Goal: Task Accomplishment & Management: Manage account settings

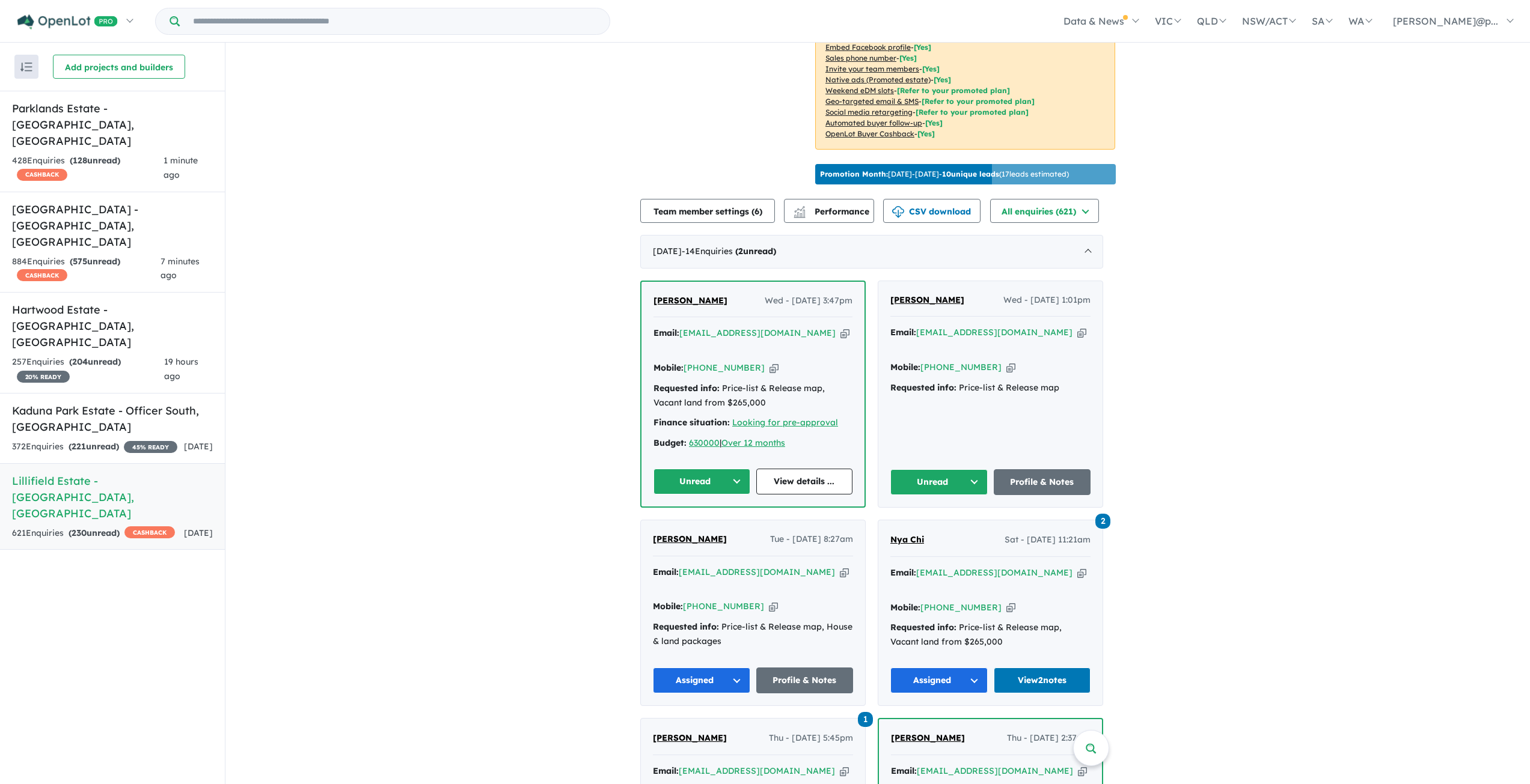
scroll to position [306, 0]
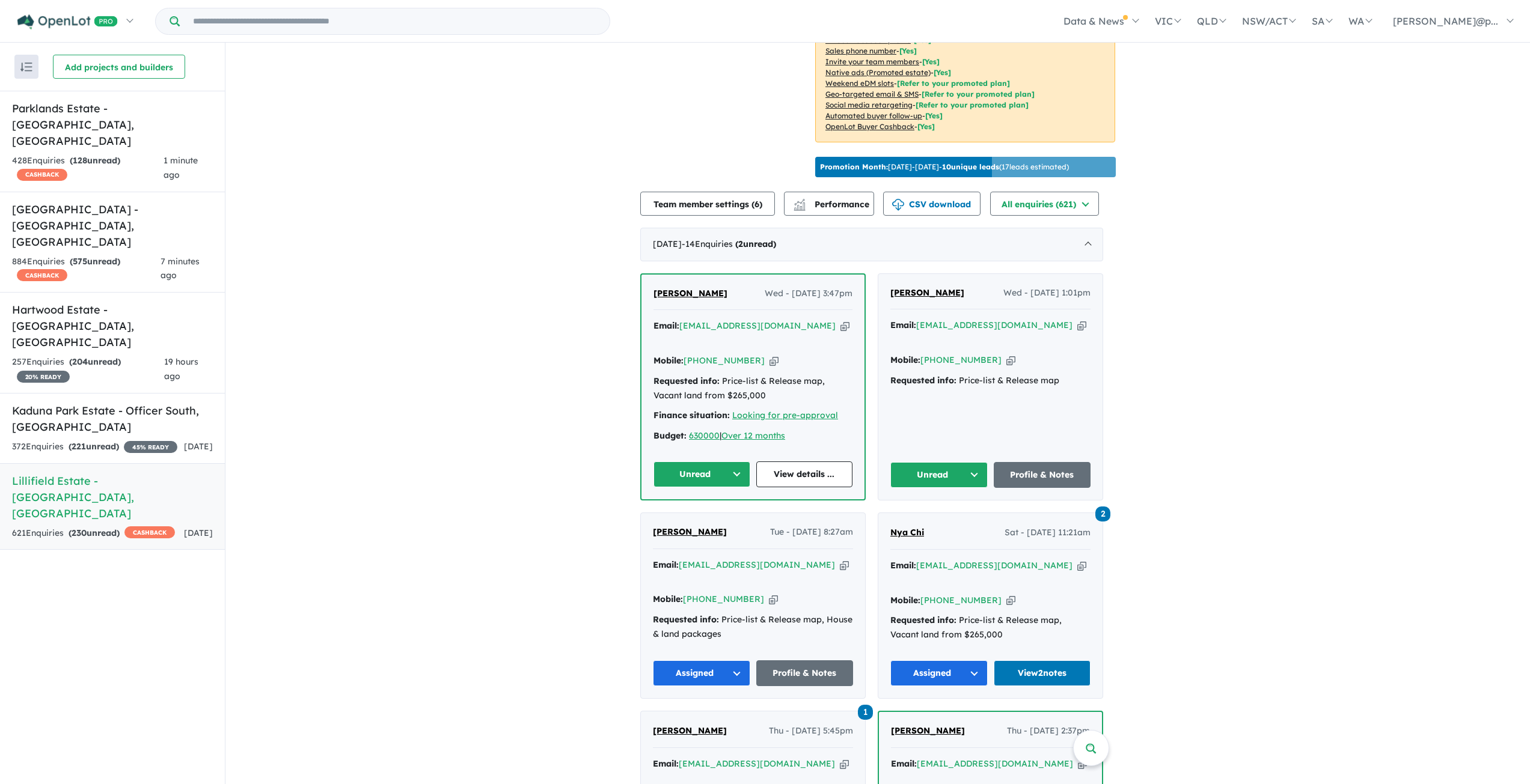
click at [769, 355] on icon "button" at bounding box center [773, 361] width 9 height 13
click at [841, 320] on icon "button" at bounding box center [845, 326] width 9 height 13
drag, startPoint x: 731, startPoint y: 291, endPoint x: 655, endPoint y: 290, distance: 76.0
click at [655, 290] on div "Amritpal singh Wed - 20/08/2025, 3:47pm Email: samritpal620@gmail.com Copied! M…" at bounding box center [753, 386] width 223 height 225
copy span "Amritpal singh"
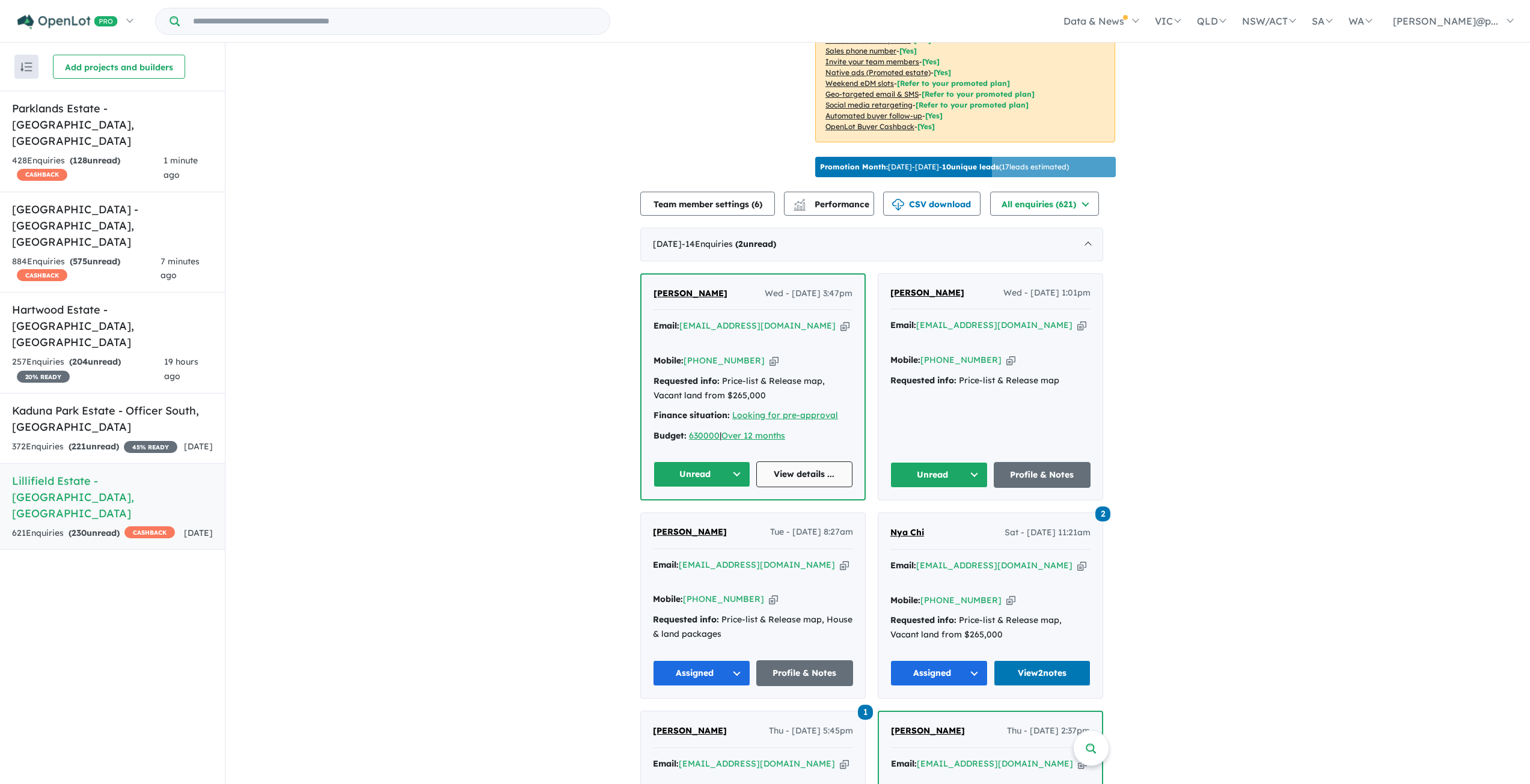
click at [779, 462] on link "View details ..." at bounding box center [805, 475] width 97 height 26
click at [732, 462] on button "Unread" at bounding box center [702, 475] width 97 height 26
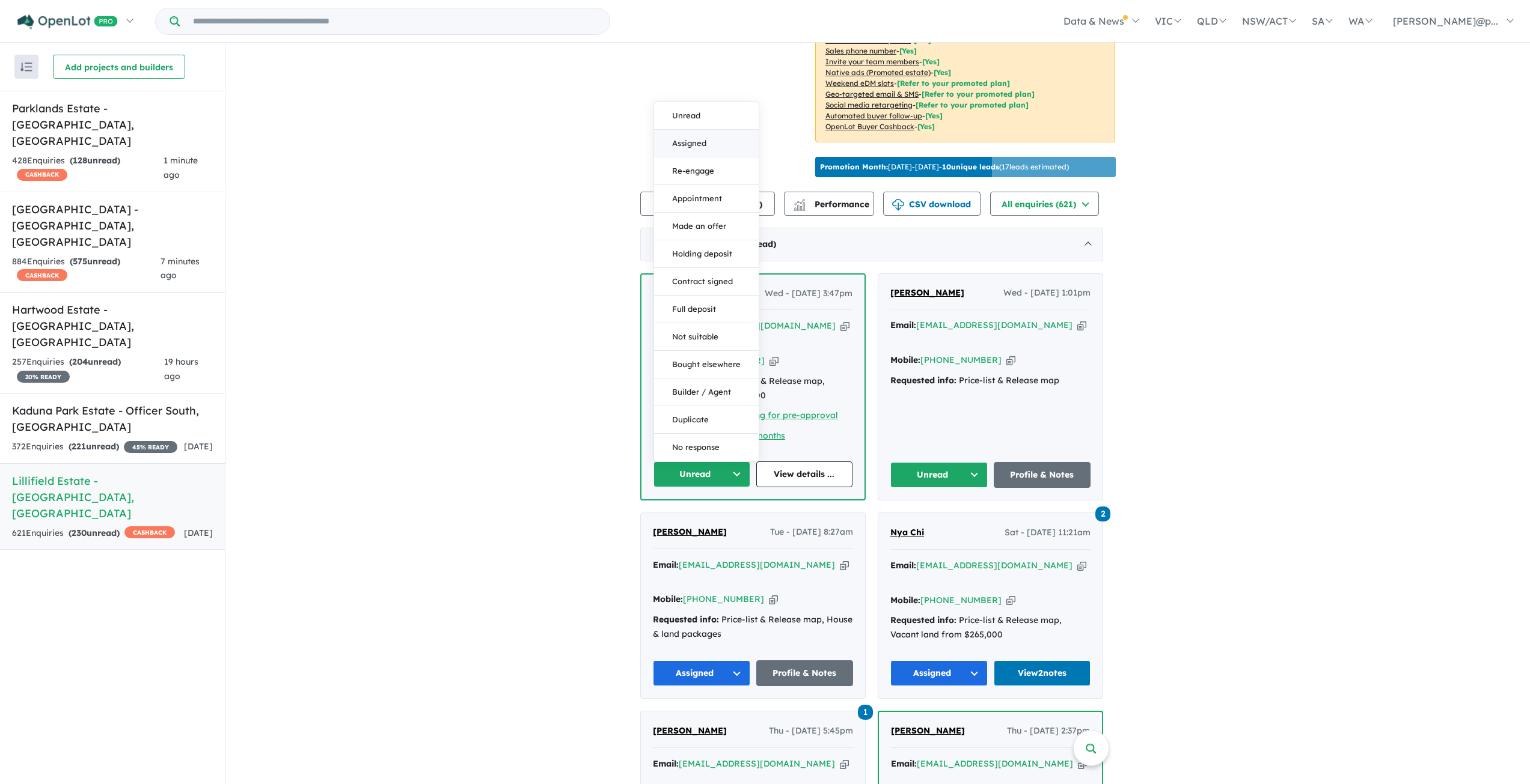
click at [727, 130] on button "Assigned" at bounding box center [707, 144] width 105 height 28
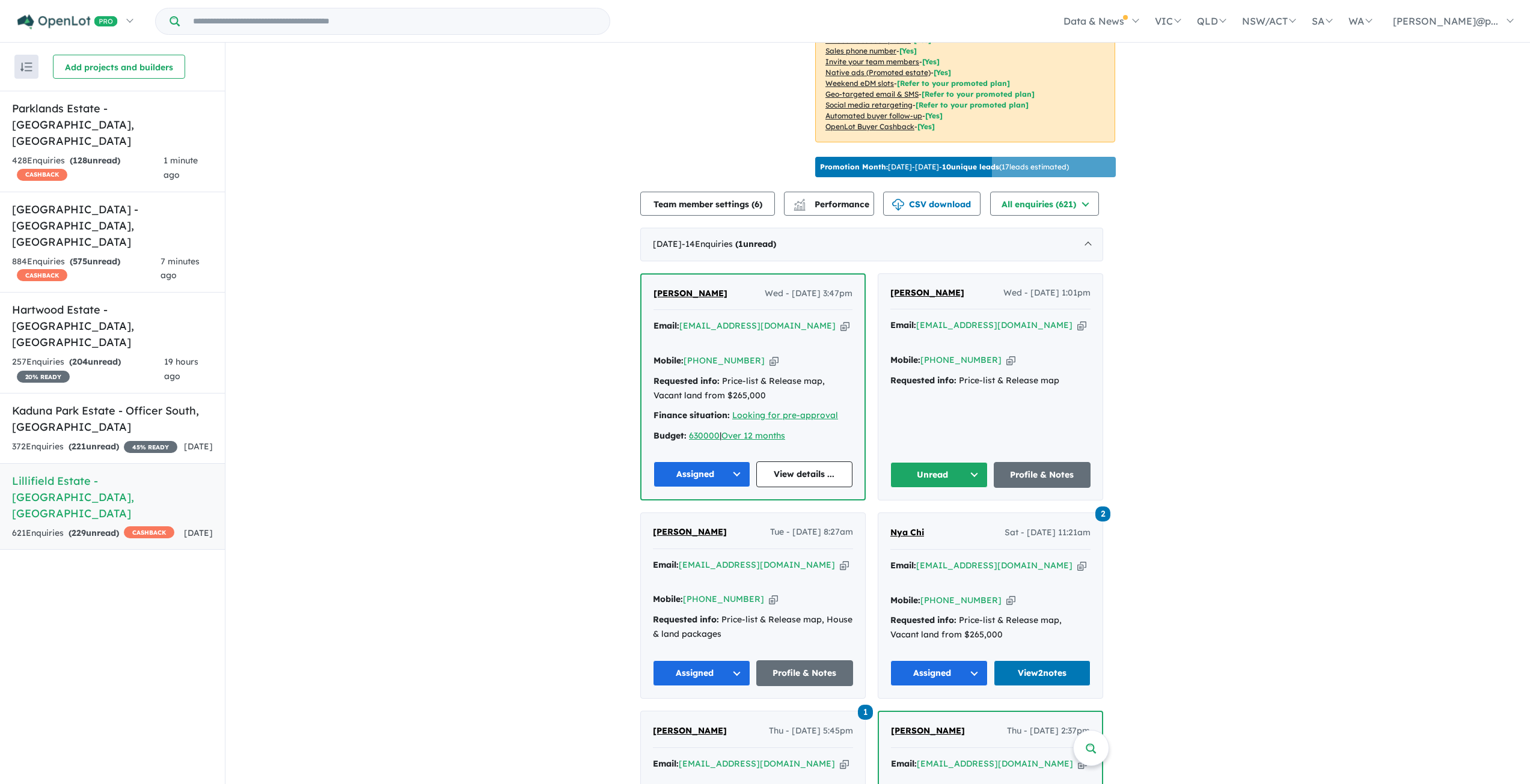
click at [1007, 354] on icon "button" at bounding box center [1011, 360] width 9 height 13
copy span "Amritpal singh"
click at [1077, 321] on icon "button" at bounding box center [1081, 325] width 9 height 13
copy span "Amritpal singh"
drag, startPoint x: 962, startPoint y: 292, endPoint x: 890, endPoint y: 291, distance: 72.0
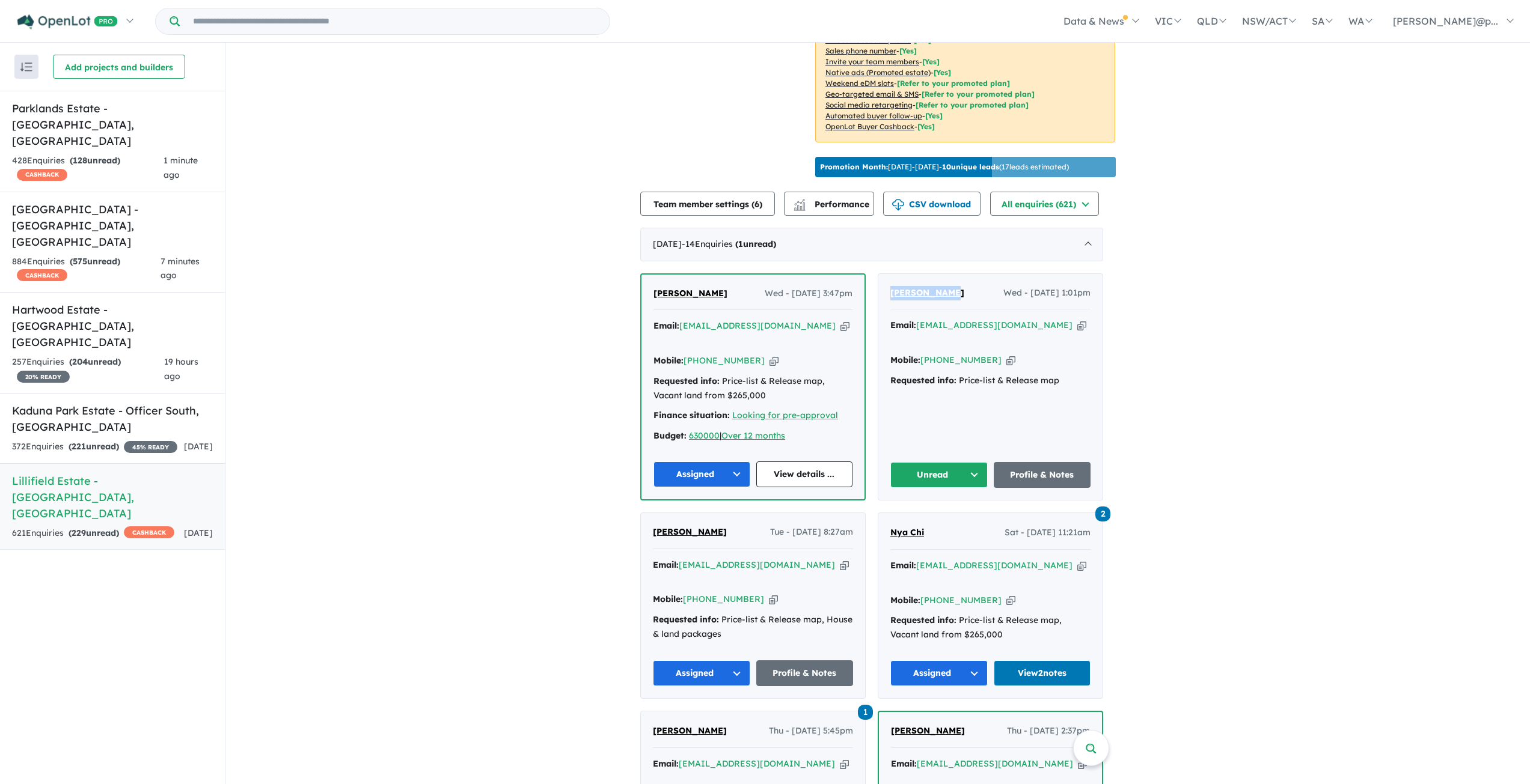
click at [890, 291] on div "Hardev Singh Wed - 20/08/2025, 1:01pm Email: hardev1985@yahoo.com Copied! Mobil…" at bounding box center [990, 386] width 224 height 226
copy span "Hardev Singh"
drag, startPoint x: 1036, startPoint y: 374, endPoint x: 894, endPoint y: 296, distance: 162.0
click at [894, 296] on div "Hardev Singh Wed - 20/08/2025, 1:01pm Email: hardev1985@yahoo.com Copied! Mobil…" at bounding box center [990, 386] width 224 height 226
click at [1004, 384] on div "Hardev Singh Wed - 20/08/2025, 1:01pm Email: hardev1985@yahoo.com Copied! Mobil…" at bounding box center [990, 386] width 224 height 226
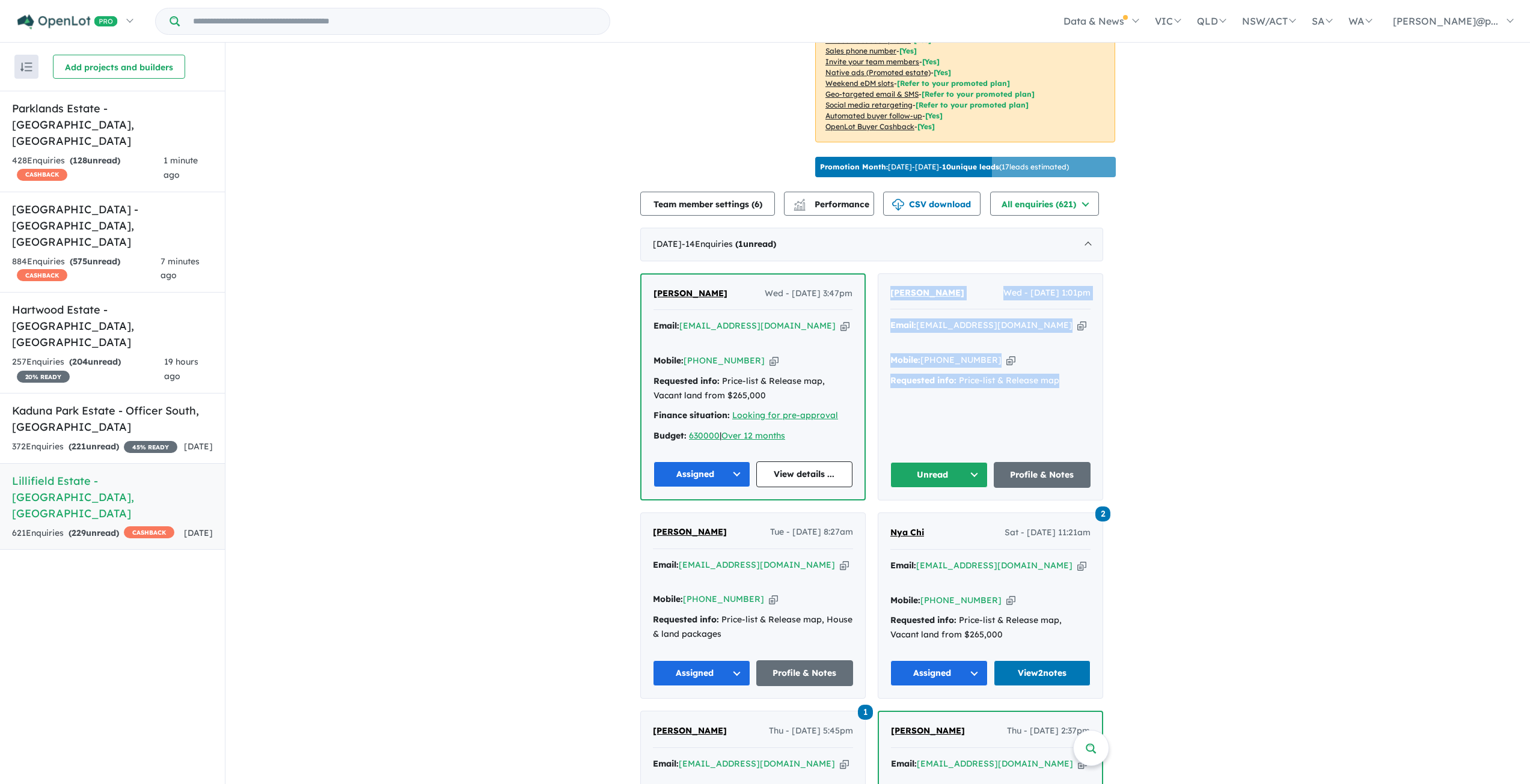
drag, startPoint x: 1075, startPoint y: 360, endPoint x: 883, endPoint y: 294, distance: 203.0
click at [883, 294] on div "Hardev Singh Wed - 20/08/2025, 1:01pm Email: hardev1985@yahoo.com Copied! Mobil…" at bounding box center [990, 386] width 224 height 226
copy div "Hardev Singh Wed - 20/08/2025, 1:01pm Email: hardev1985@yahoo.com Copied! Mobil…"
click at [944, 462] on button "Unread" at bounding box center [938, 475] width 98 height 26
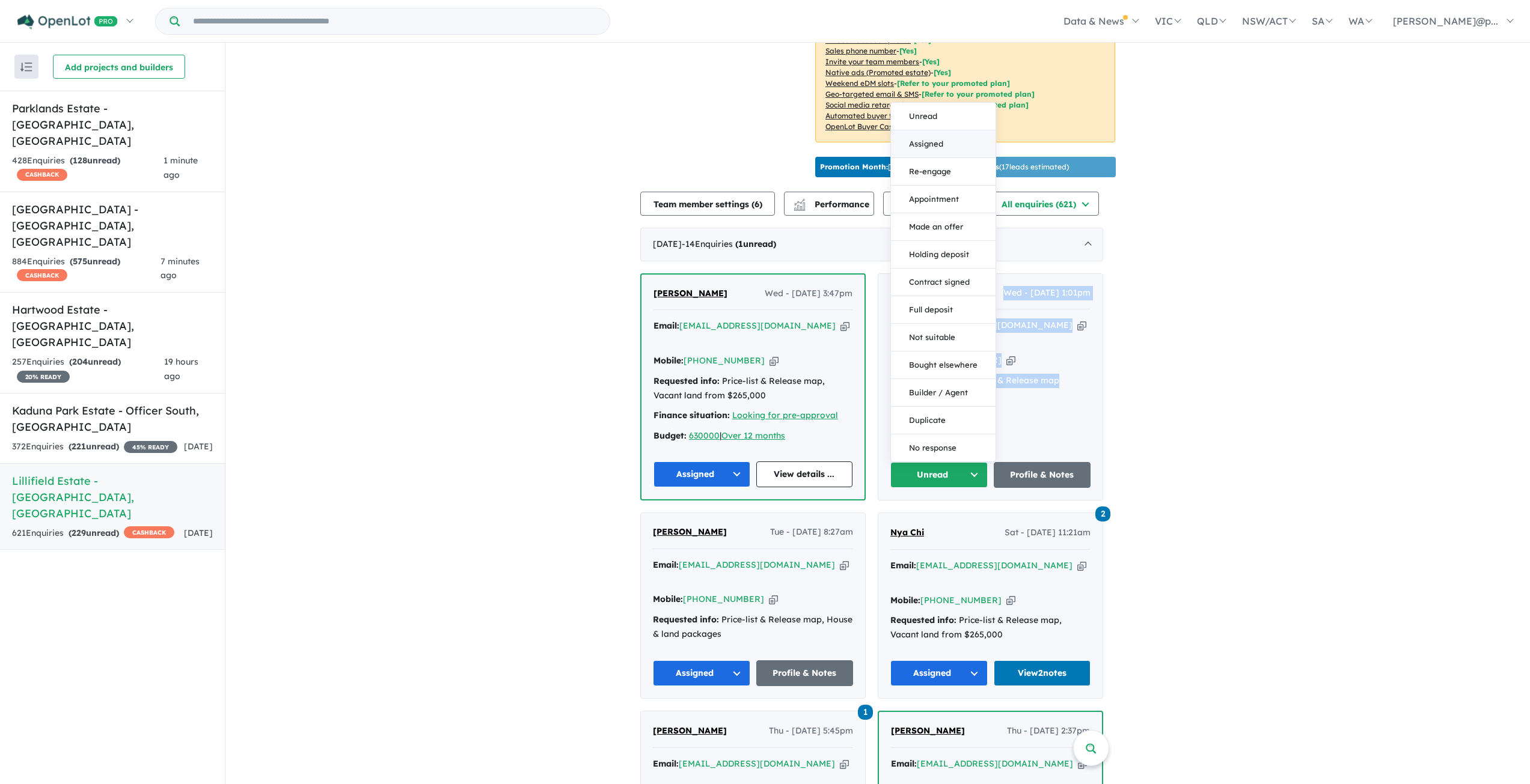
click at [941, 130] on button "Assigned" at bounding box center [943, 144] width 105 height 28
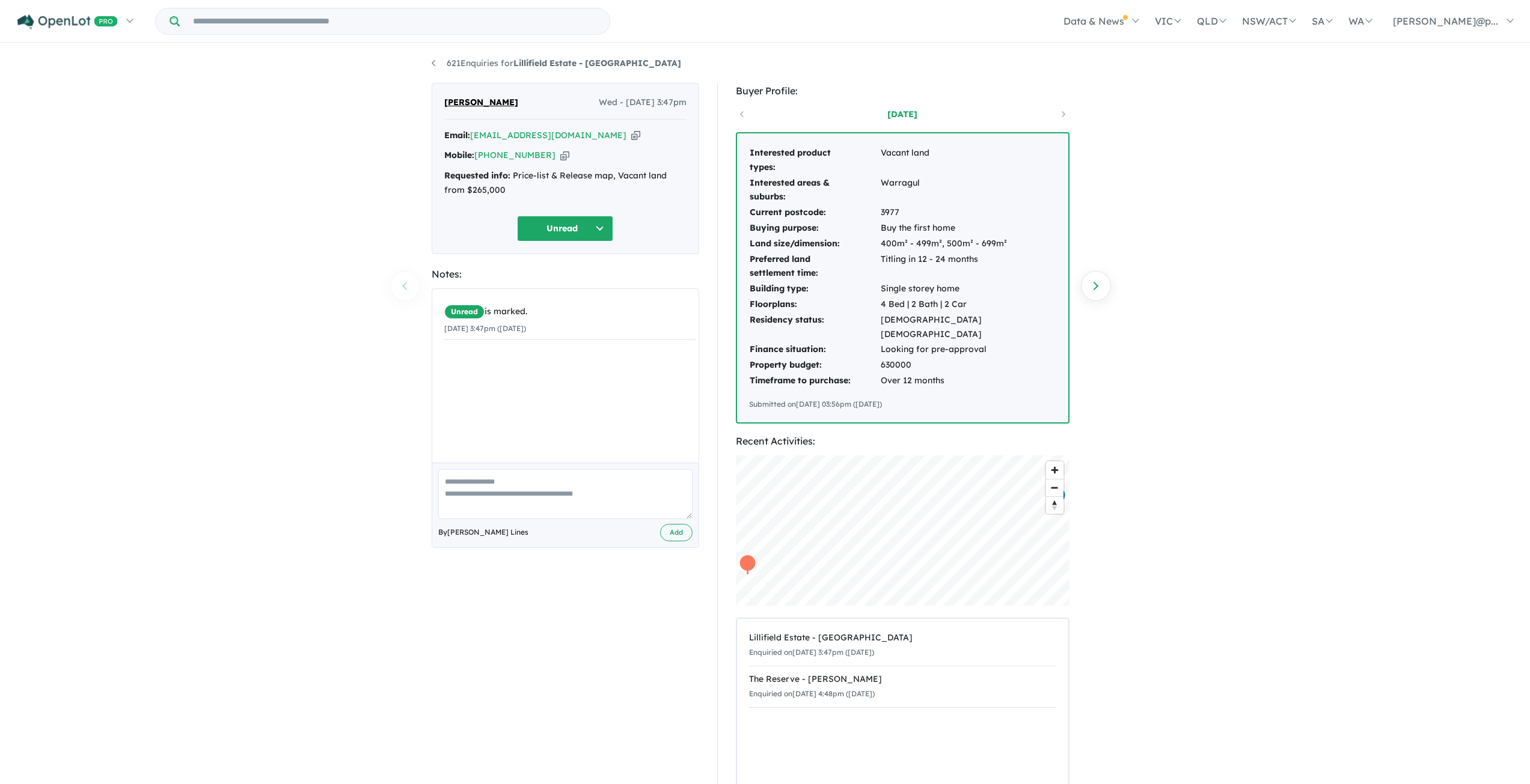
drag, startPoint x: 919, startPoint y: 385, endPoint x: 744, endPoint y: 155, distance: 289.0
click at [744, 155] on div "Interested product types: Vacant land Interested areas & suburbs: Warragul Curr…" at bounding box center [902, 278] width 331 height 289
copy div "Interested product types: Vacant land Interested areas & suburbs: Warragul Curr…"
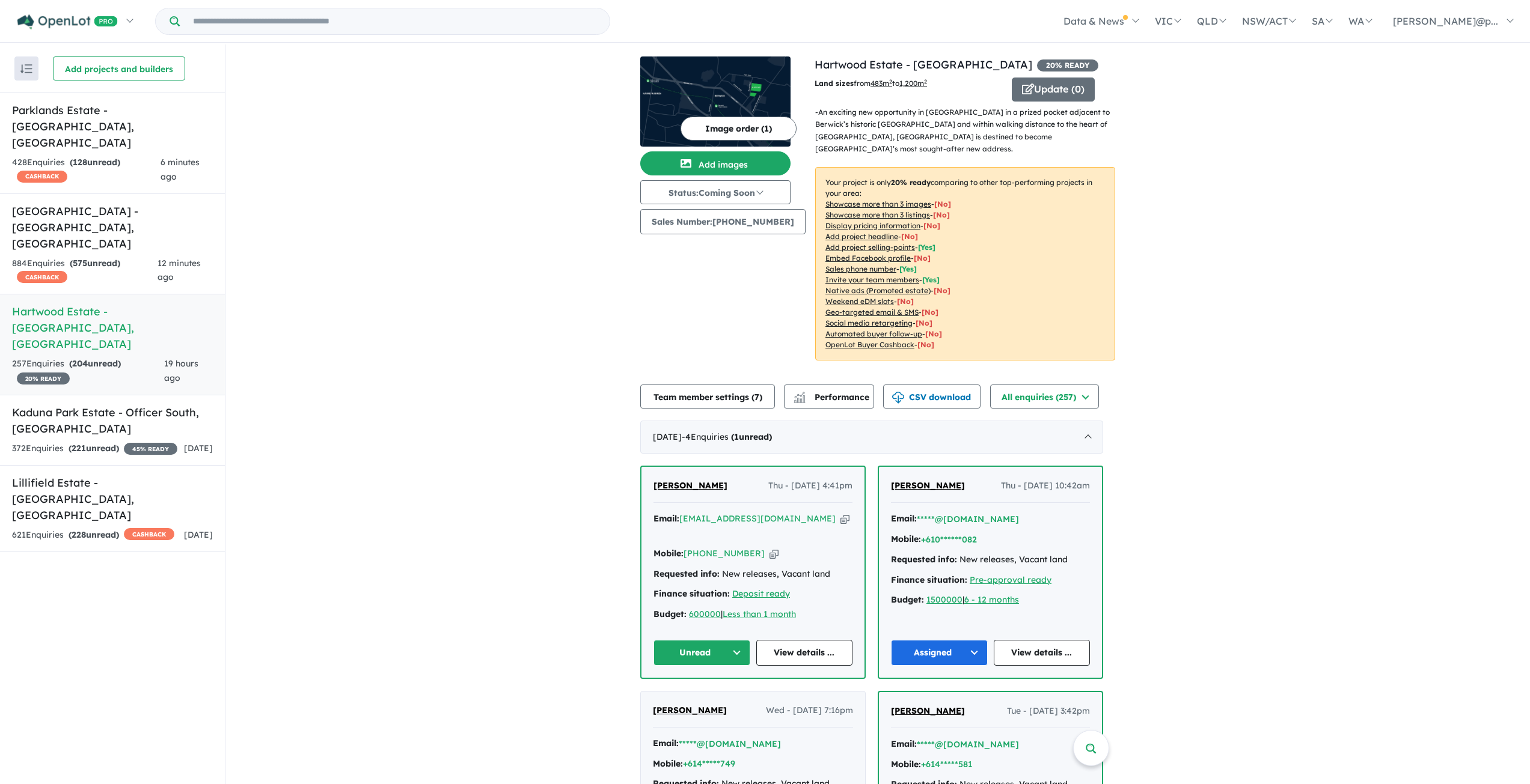
scroll to position [53, 0]
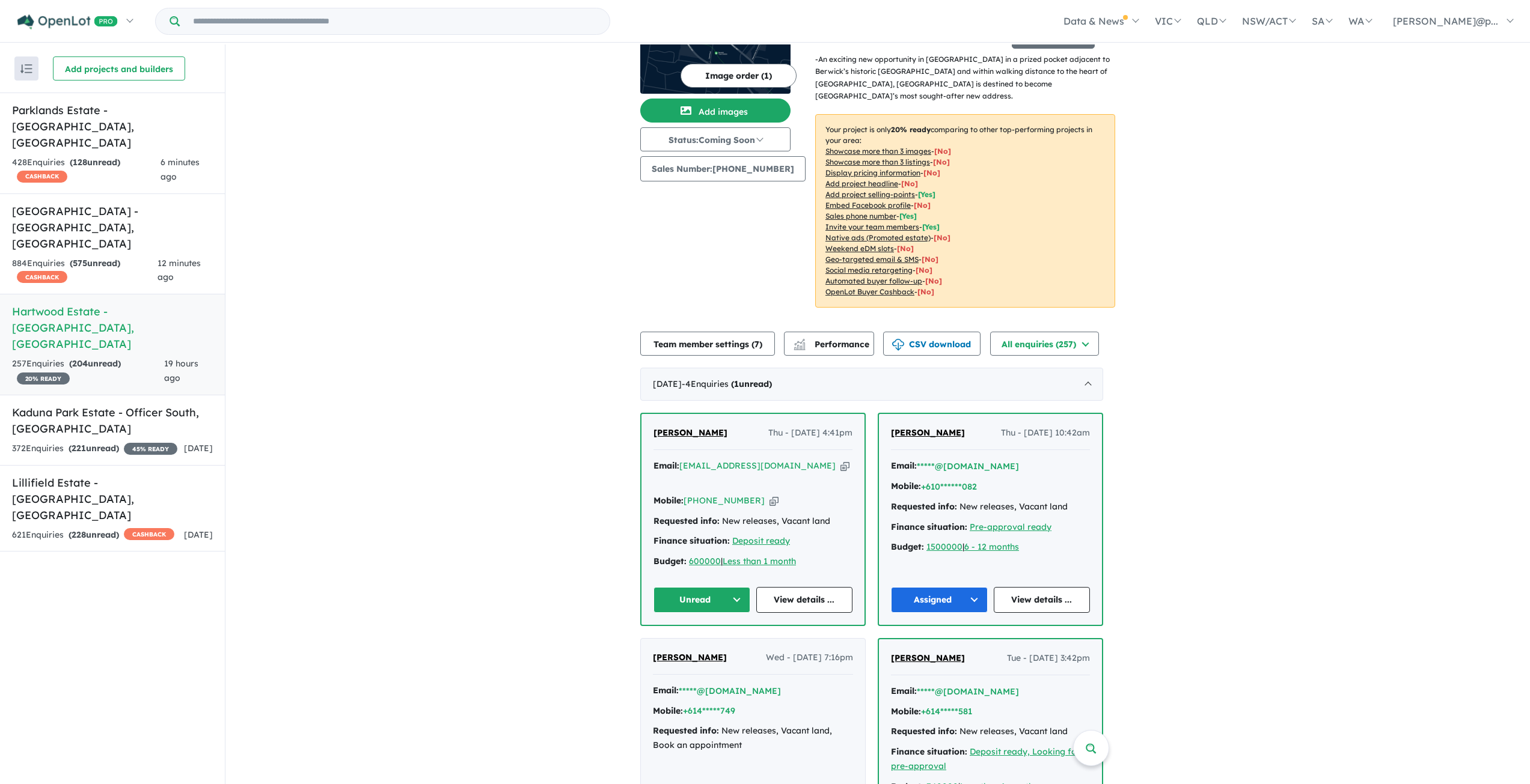
click at [769, 494] on icon "button" at bounding box center [773, 501] width 9 height 13
click at [841, 464] on icon "button" at bounding box center [845, 466] width 9 height 13
click at [820, 587] on link "View details ..." at bounding box center [805, 600] width 97 height 26
click at [734, 587] on button "Unread" at bounding box center [702, 600] width 97 height 26
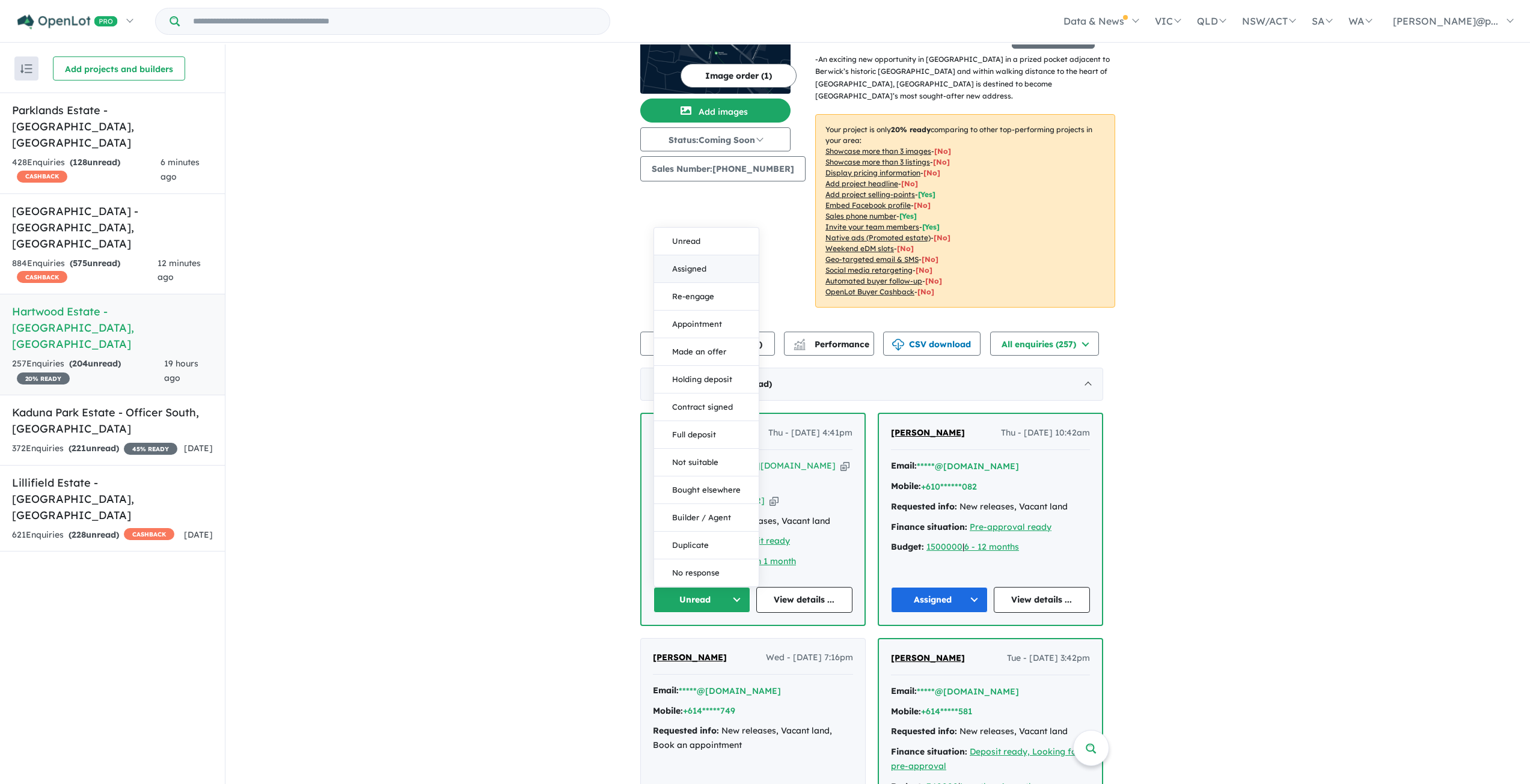
click at [699, 258] on button "Assigned" at bounding box center [707, 269] width 105 height 28
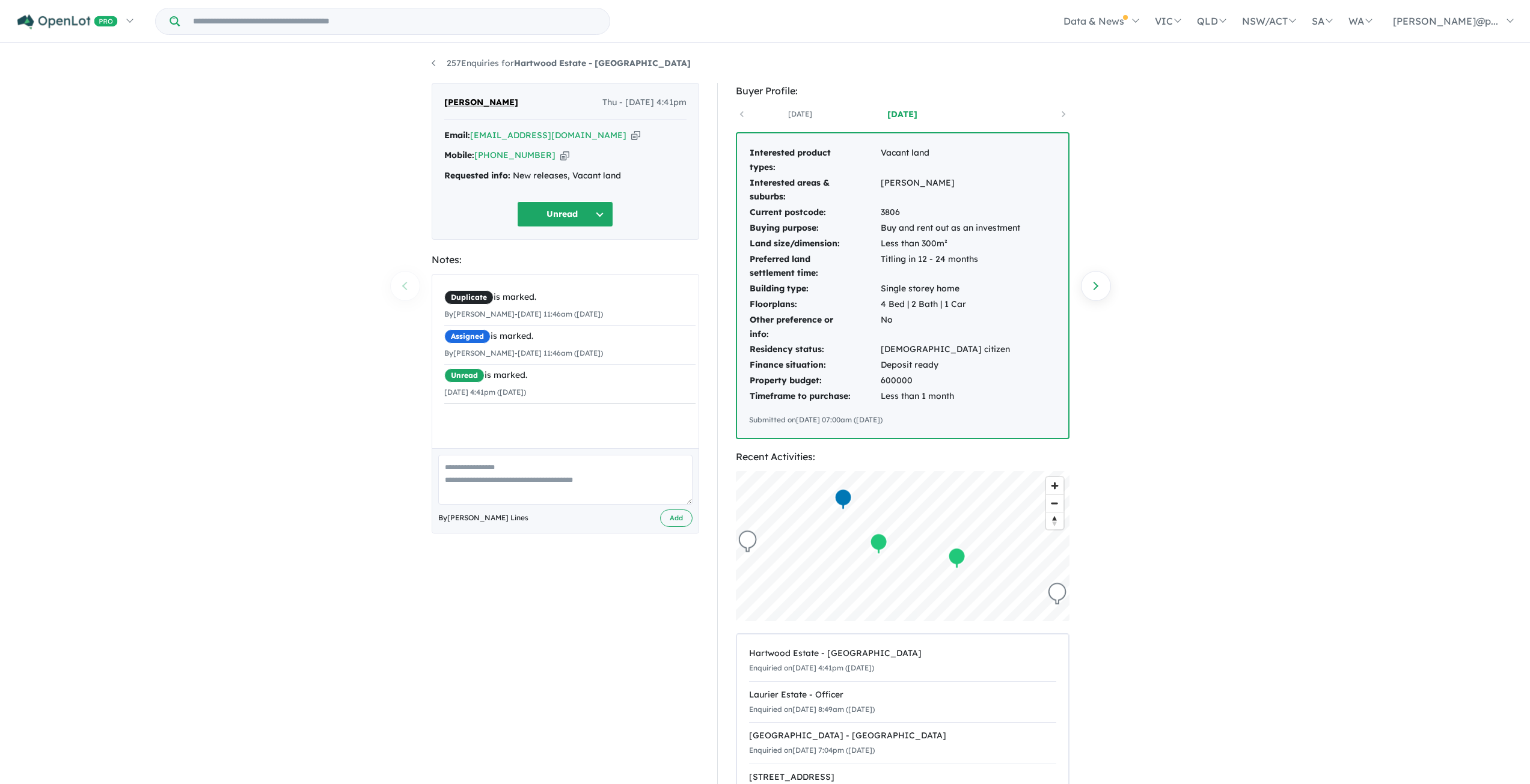
drag, startPoint x: 903, startPoint y: 409, endPoint x: 745, endPoint y: 151, distance: 302.5
click at [745, 151] on div "Interested product types: Vacant land Interested areas & suburbs: [GEOGRAPHIC_D…" at bounding box center [902, 286] width 331 height 305
copy div "Interested product types: Vacant land Interested areas & suburbs: [GEOGRAPHIC_D…"
